Goal: Transaction & Acquisition: Purchase product/service

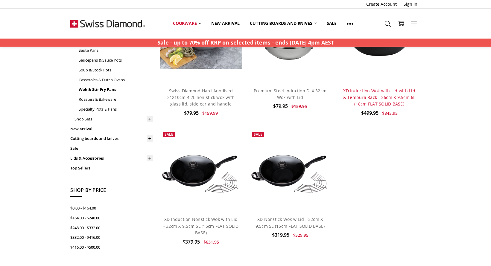
scroll to position [60, 0]
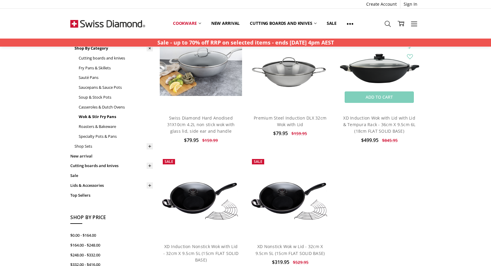
click at [379, 74] on img at bounding box center [379, 68] width 83 height 33
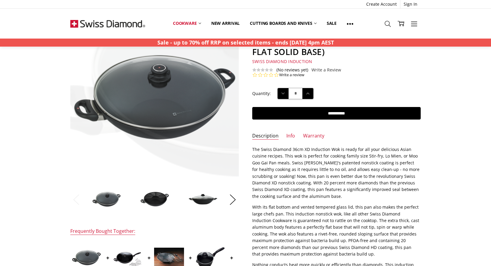
scroll to position [90, 0]
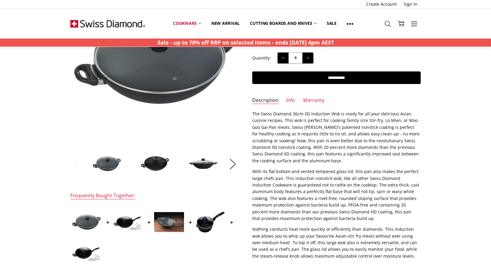
click at [162, 158] on img at bounding box center [155, 164] width 30 height 16
click at [209, 165] on img at bounding box center [202, 164] width 30 height 12
click at [225, 165] on li at bounding box center [202, 164] width 46 height 30
click at [238, 162] on button "Next" at bounding box center [233, 164] width 12 height 18
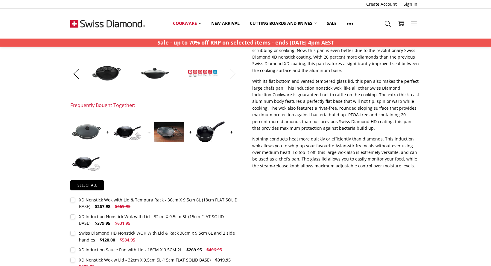
scroll to position [150, 0]
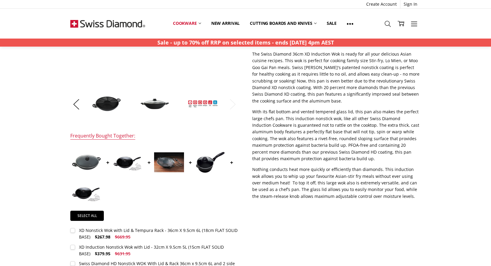
click at [170, 164] on img at bounding box center [169, 162] width 30 height 30
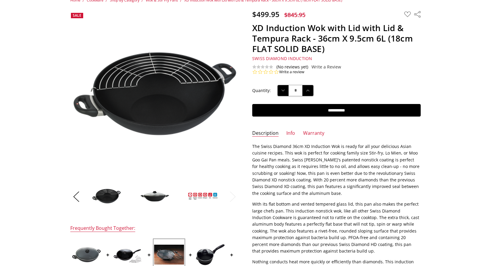
scroll to position [0, 0]
